Goal: Task Accomplishment & Management: Complete application form

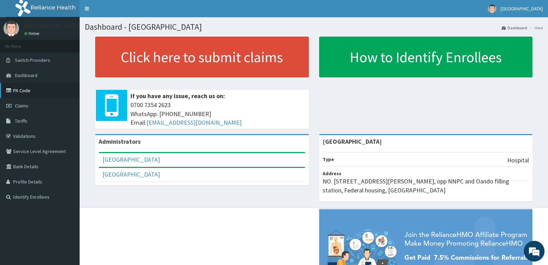
click at [33, 89] on link "PA Code" at bounding box center [40, 90] width 80 height 15
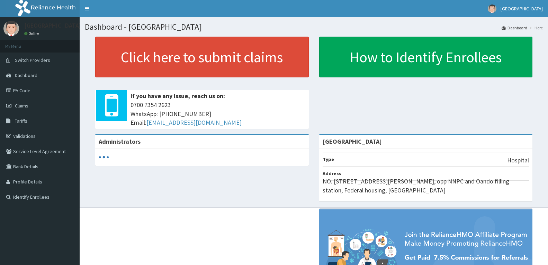
click at [25, 106] on span "Claims" at bounding box center [21, 106] width 13 height 6
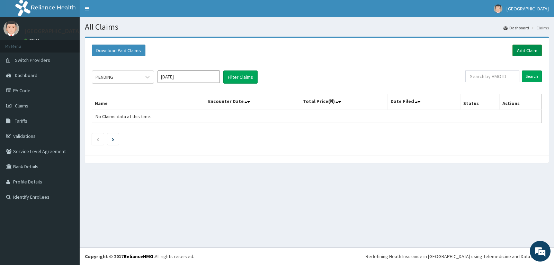
click at [526, 50] on link "Add Claim" at bounding box center [526, 51] width 29 height 12
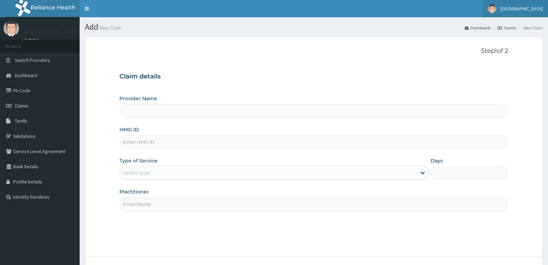
type input "[GEOGRAPHIC_DATA]"
click at [153, 142] on input "HMO ID" at bounding box center [313, 142] width 389 height 13
paste input "FAP/10181/A"
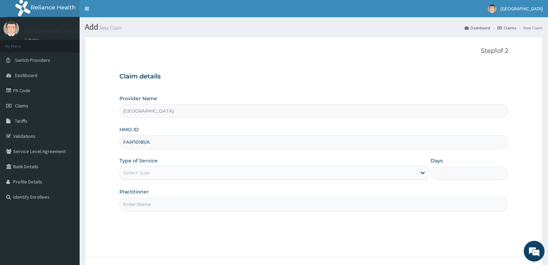
type input "FAP/10181/A"
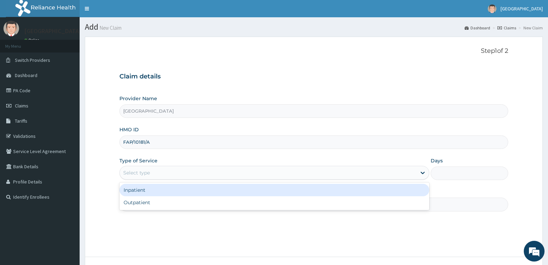
click at [219, 174] on div "Select type" at bounding box center [268, 172] width 297 height 11
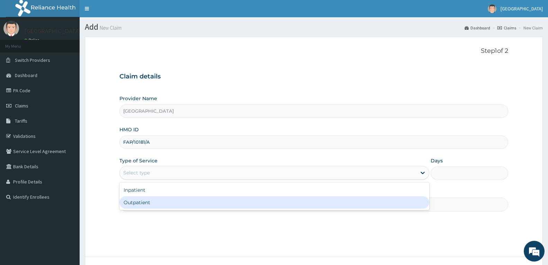
click at [216, 203] on div "Outpatient" at bounding box center [274, 203] width 310 height 12
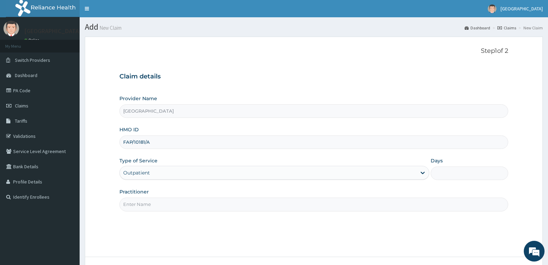
type input "1"
click at [380, 205] on input "Practitioner" at bounding box center [313, 204] width 389 height 13
type input "[PERSON_NAME]"
click at [200, 215] on div "Step 1 of 2 Claim details Provider Name Bakor Medical centre HMO ID FAP/10181/A…" at bounding box center [313, 146] width 389 height 199
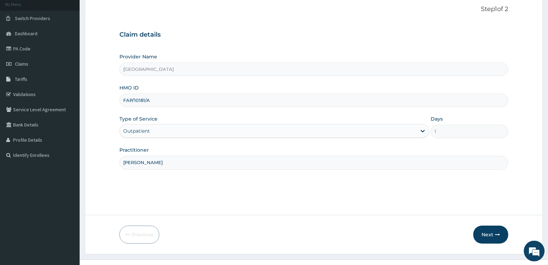
scroll to position [44, 0]
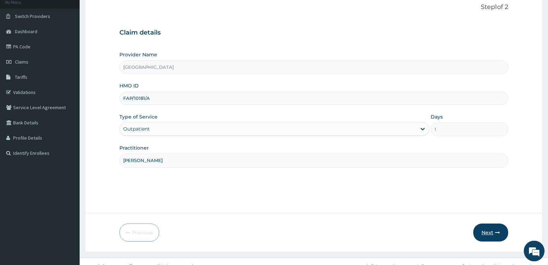
click at [491, 233] on button "Next" at bounding box center [490, 233] width 35 height 18
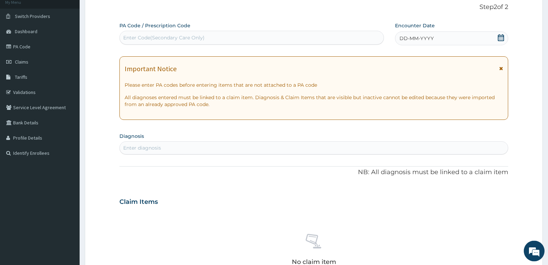
click at [193, 38] on div "Enter Code(Secondary Care Only)" at bounding box center [163, 37] width 81 height 7
paste input "PA/20B51A"
type input "PA/20B51A"
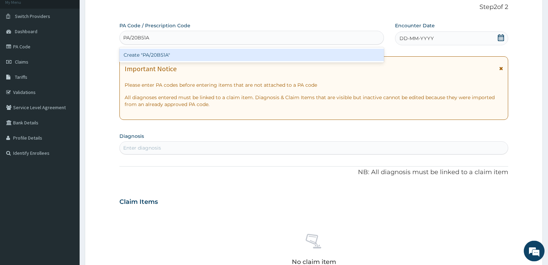
click at [201, 58] on div "Create "PA/20B51A"" at bounding box center [251, 55] width 264 height 12
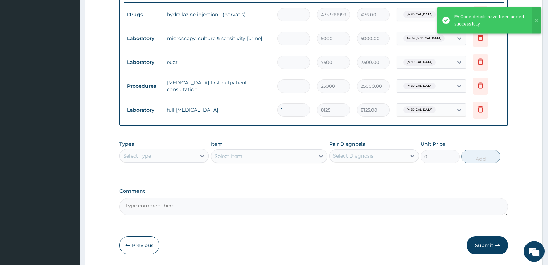
scroll to position [296, 0]
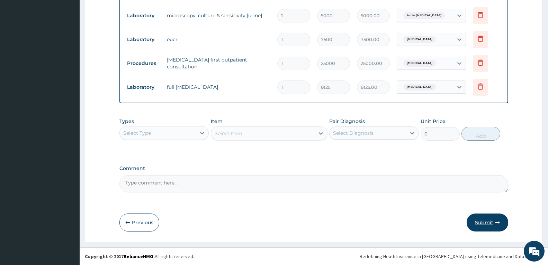
click at [487, 221] on button "Submit" at bounding box center [487, 223] width 42 height 18
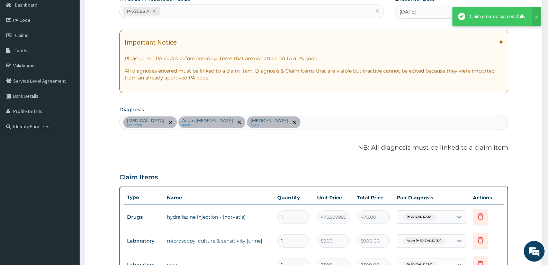
scroll to position [173, 0]
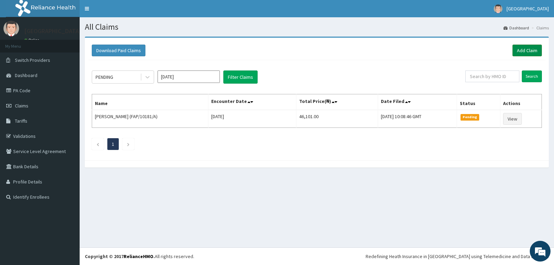
click at [530, 50] on link "Add Claim" at bounding box center [526, 51] width 29 height 12
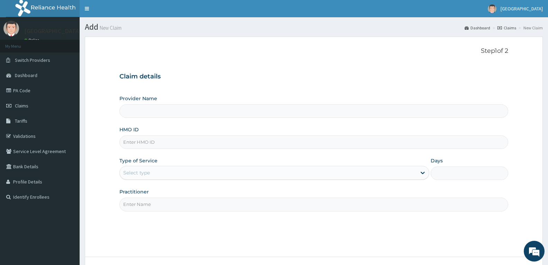
type input "[GEOGRAPHIC_DATA]"
click at [185, 141] on input "HMO ID" at bounding box center [313, 142] width 389 height 13
paste input "FAP/10181/A"
type input "FAP/10181/A"
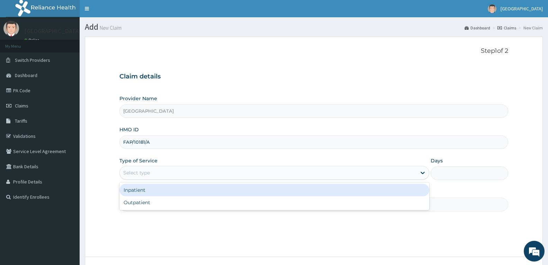
click at [395, 173] on div "Select type" at bounding box center [268, 172] width 297 height 11
click at [363, 192] on div "Inpatient" at bounding box center [274, 190] width 310 height 12
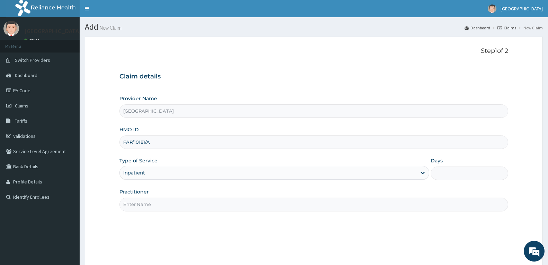
click at [446, 179] on input "Days" at bounding box center [469, 173] width 78 height 13
type input "2"
click at [396, 205] on input "Practitioner" at bounding box center [313, 204] width 389 height 13
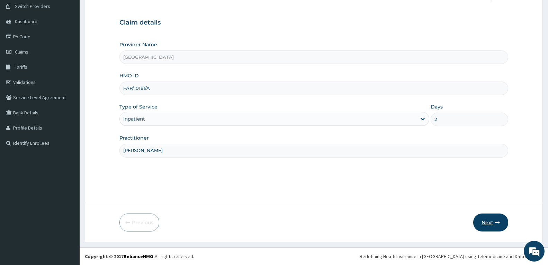
type input "[PERSON_NAME]"
click at [487, 221] on button "Next" at bounding box center [490, 223] width 35 height 18
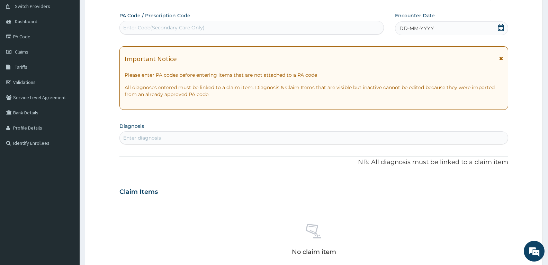
click at [160, 26] on div "Enter Code(Secondary Care Only)" at bounding box center [163, 27] width 81 height 7
paste input "PA/7886F3"
type input "PA/7886F3"
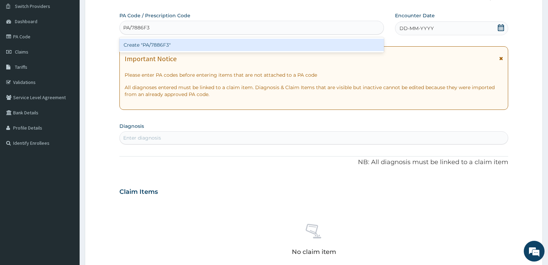
click at [228, 47] on div "Create "PA/7886F3"" at bounding box center [251, 45] width 264 height 12
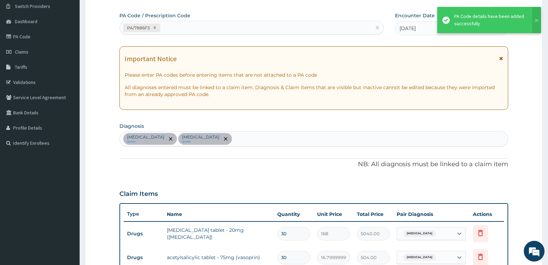
scroll to position [251, 0]
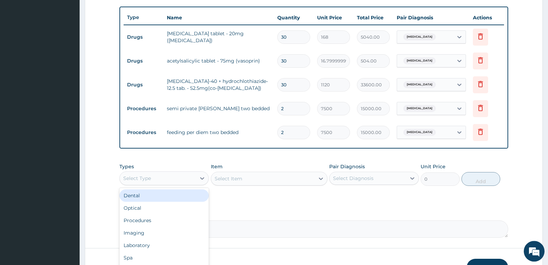
click at [196, 177] on div "Select Type" at bounding box center [158, 178] width 76 height 11
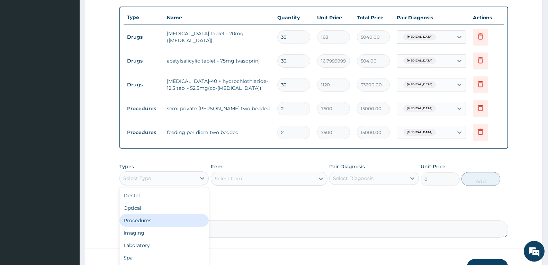
click at [192, 221] on div "Procedures" at bounding box center [163, 221] width 89 height 12
click at [291, 179] on div "Select Item" at bounding box center [269, 179] width 117 height 14
click at [287, 179] on div "Select Item" at bounding box center [269, 179] width 117 height 14
click at [299, 183] on div "Select Item" at bounding box center [269, 179] width 117 height 14
click at [299, 180] on div "Select Item" at bounding box center [269, 179] width 117 height 14
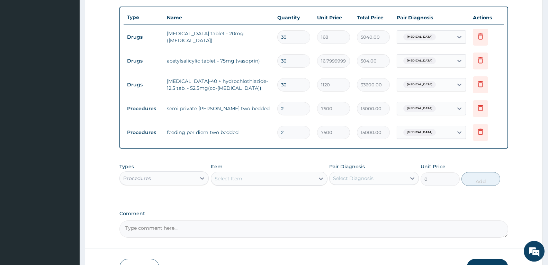
click at [298, 180] on div "Select Item" at bounding box center [269, 179] width 117 height 14
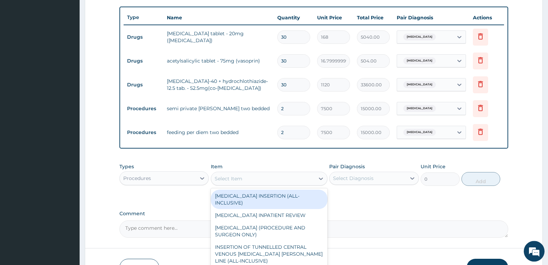
click at [298, 180] on div "Select Item" at bounding box center [262, 178] width 103 height 11
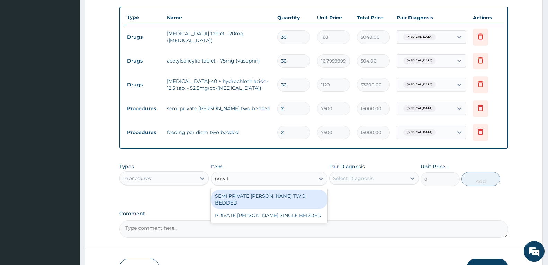
type input "private"
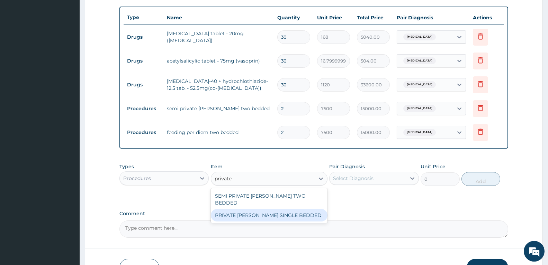
click at [290, 209] on div "PRIVATE [PERSON_NAME] SINGLE BEDDED" at bounding box center [269, 215] width 117 height 12
type input "8750"
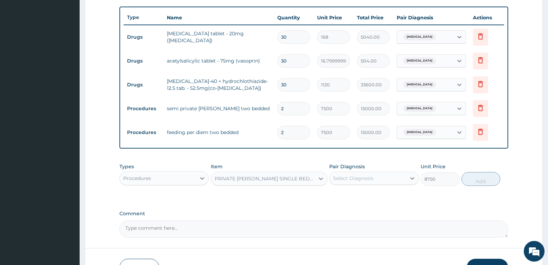
click at [382, 182] on div "Select Diagnosis" at bounding box center [367, 178] width 76 height 11
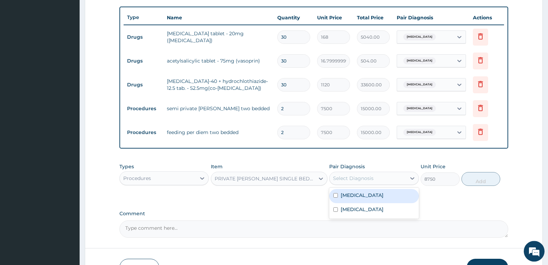
click at [382, 182] on div "Select Diagnosis" at bounding box center [367, 178] width 76 height 11
click at [336, 197] on input "checkbox" at bounding box center [335, 195] width 4 height 4
checkbox input "true"
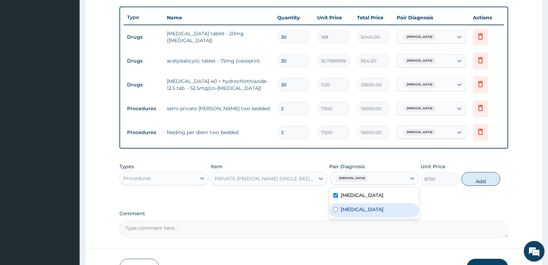
click at [335, 210] on input "checkbox" at bounding box center [335, 210] width 4 height 4
checkbox input "true"
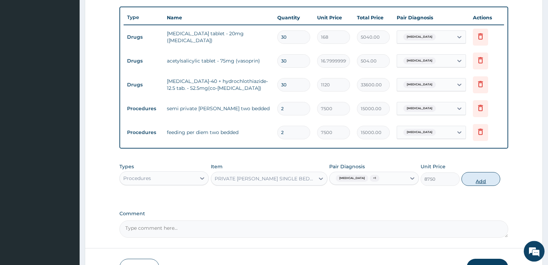
click at [486, 180] on button "Add" at bounding box center [480, 179] width 39 height 14
type input "0"
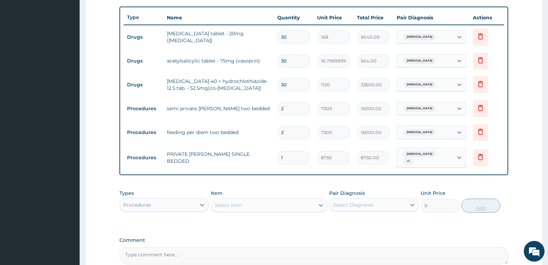
type input "0.00"
type input "2"
type input "17500.00"
type input "2"
click at [479, 107] on icon at bounding box center [480, 108] width 5 height 6
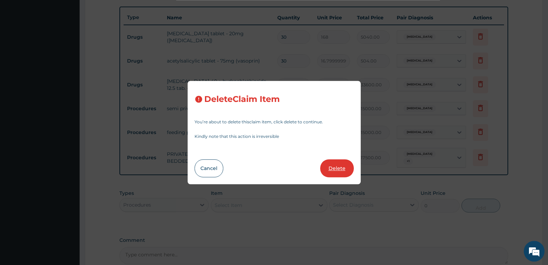
click at [344, 167] on button "Delete" at bounding box center [337, 169] width 34 height 18
type input "8750"
type input "17500.00"
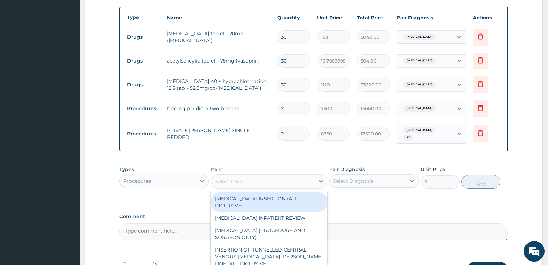
click at [243, 177] on div "Select Item" at bounding box center [262, 181] width 103 height 11
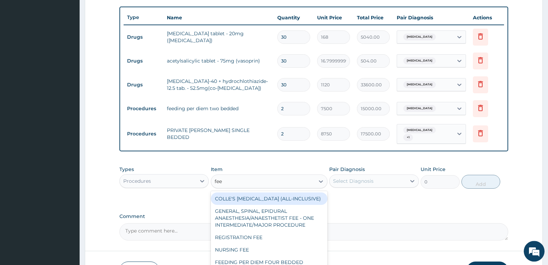
type input "feed"
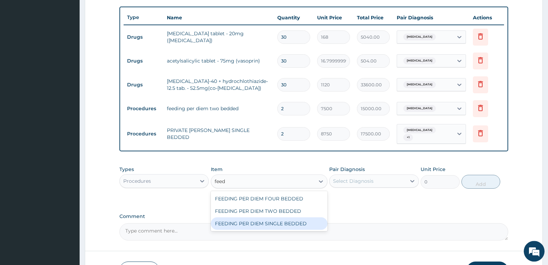
click at [266, 220] on div "FEEDING PER DIEM SINGLE BEDDED" at bounding box center [269, 224] width 117 height 12
type input "8750"
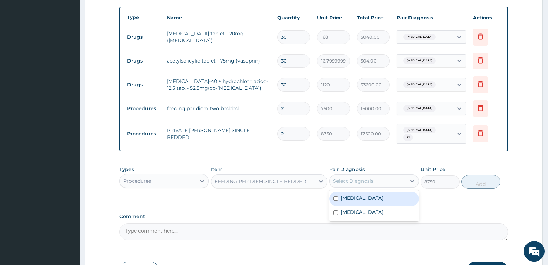
click at [379, 179] on div "Select Diagnosis" at bounding box center [367, 181] width 76 height 11
click at [348, 195] on label "[MEDICAL_DATA]" at bounding box center [361, 198] width 43 height 7
checkbox input "true"
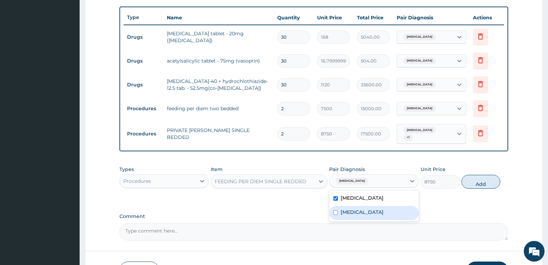
click at [349, 209] on label "[MEDICAL_DATA]" at bounding box center [361, 212] width 43 height 7
click at [356, 210] on label "[MEDICAL_DATA]" at bounding box center [361, 212] width 43 height 7
checkbox input "true"
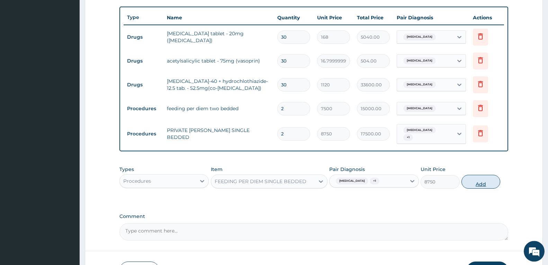
click at [485, 180] on button "Add" at bounding box center [480, 182] width 39 height 14
click at [485, 180] on div "PA Code / Prescription Code PA/7886F3 Encounter Date [DATE] Important Notice Pl…" at bounding box center [313, 28] width 389 height 426
type input "0"
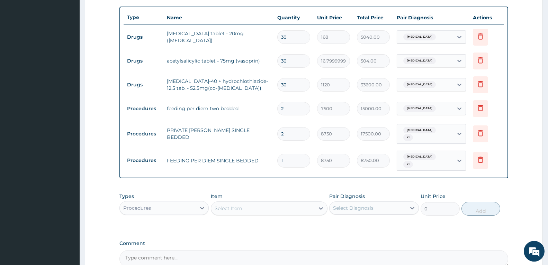
click at [299, 156] on input "1" at bounding box center [293, 160] width 33 height 13
type input "0.00"
type input "2"
type input "17500.00"
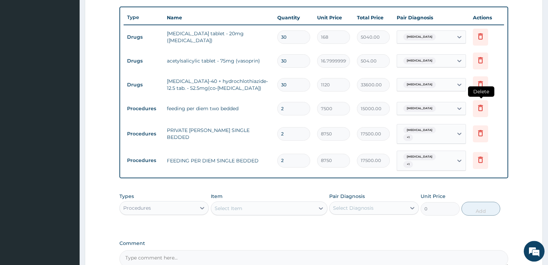
type input "2"
click at [480, 109] on icon at bounding box center [480, 108] width 8 height 8
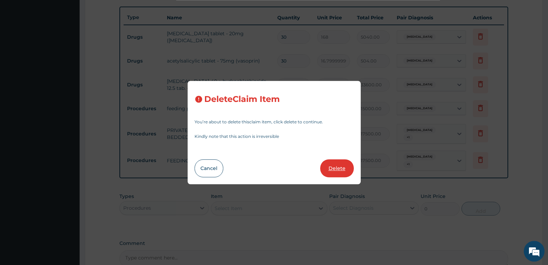
click at [346, 170] on button "Delete" at bounding box center [337, 169] width 34 height 18
type input "8750"
type input "17500.00"
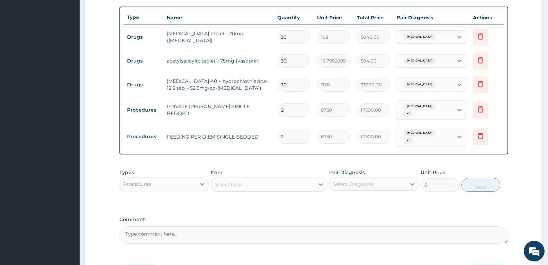
scroll to position [296, 0]
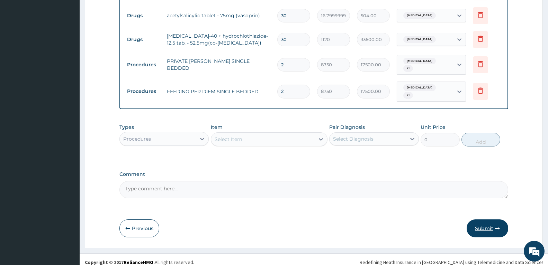
click at [488, 222] on button "Submit" at bounding box center [487, 229] width 42 height 18
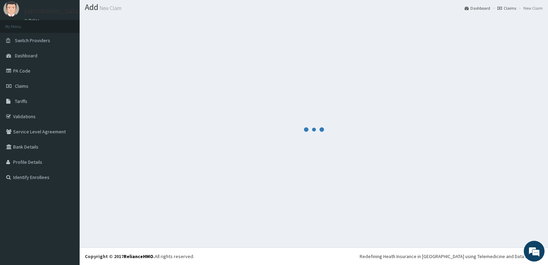
scroll to position [20, 0]
